Goal: Consume media (video, audio)

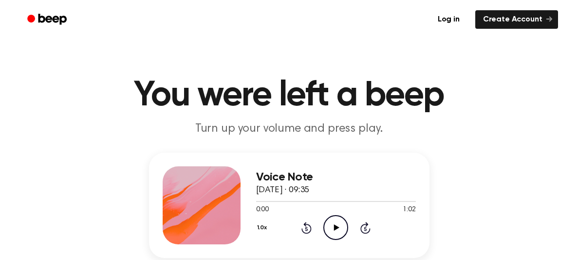
drag, startPoint x: 337, startPoint y: 226, endPoint x: 341, endPoint y: 200, distance: 25.7
click at [337, 226] on icon at bounding box center [336, 227] width 5 height 6
click at [333, 219] on icon "Pause Audio" at bounding box center [335, 227] width 25 height 25
click at [337, 222] on icon "Play Audio" at bounding box center [335, 227] width 25 height 25
click at [337, 222] on icon "Pause Audio" at bounding box center [335, 227] width 25 height 25
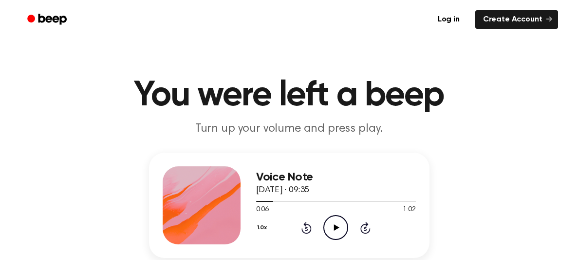
click at [334, 224] on icon "Play Audio" at bounding box center [335, 227] width 25 height 25
click at [329, 225] on icon "Play Audio" at bounding box center [335, 227] width 25 height 25
